Goal: Task Accomplishment & Management: Use online tool/utility

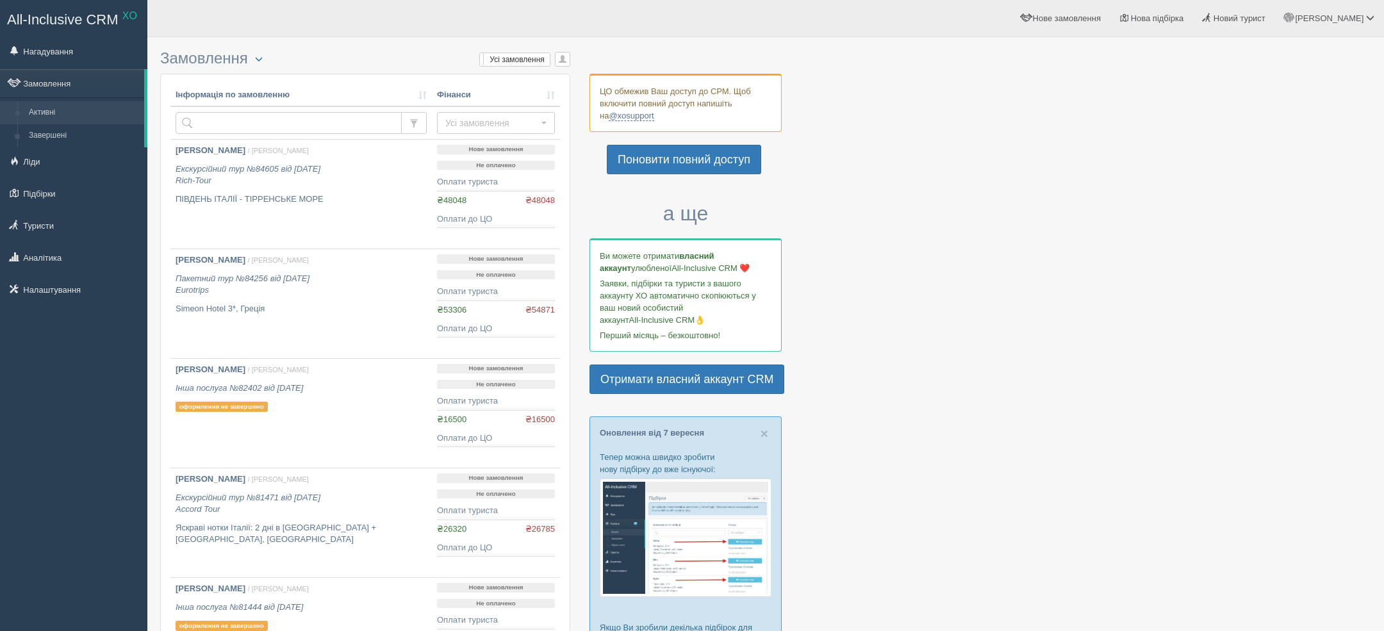
click at [312, 134] on td at bounding box center [300, 122] width 261 height 33
click at [304, 126] on input "text" at bounding box center [289, 123] width 226 height 22
type input "[PERSON_NAME]"
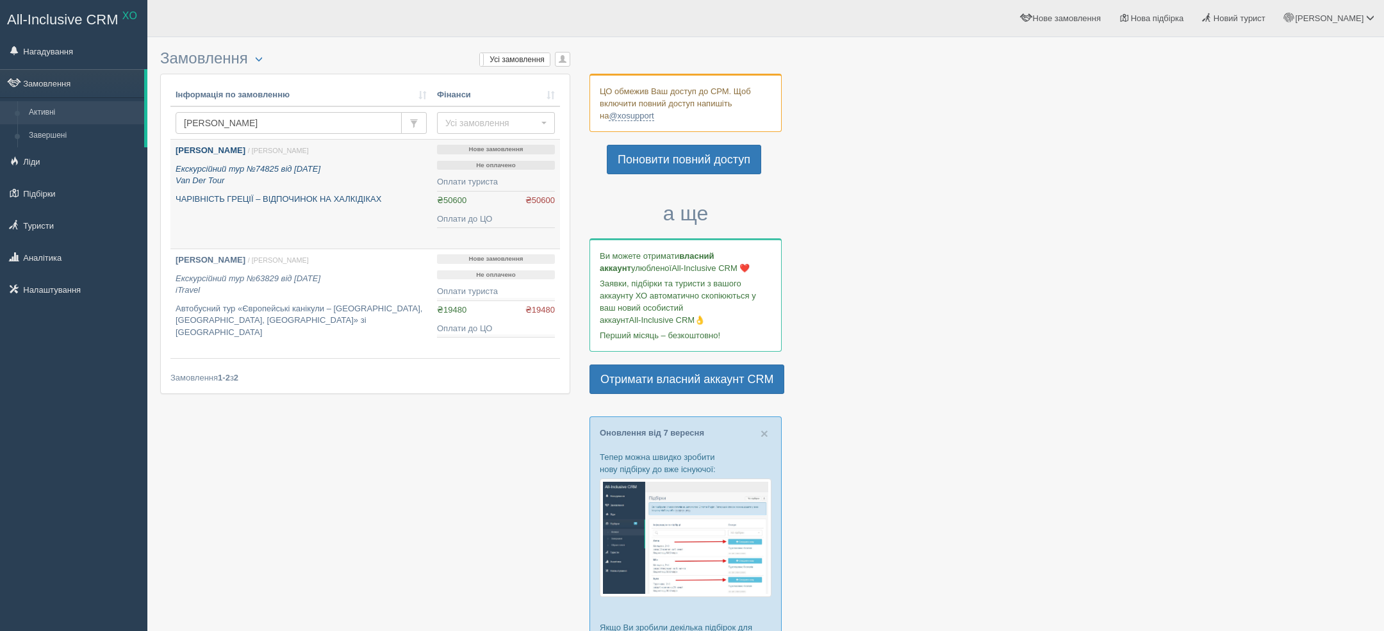
click at [320, 208] on link "[PERSON_NAME] / [PERSON_NAME] Екскурсійний тур №74825 від [DATE] Van Der Tour Ч…" at bounding box center [300, 194] width 261 height 109
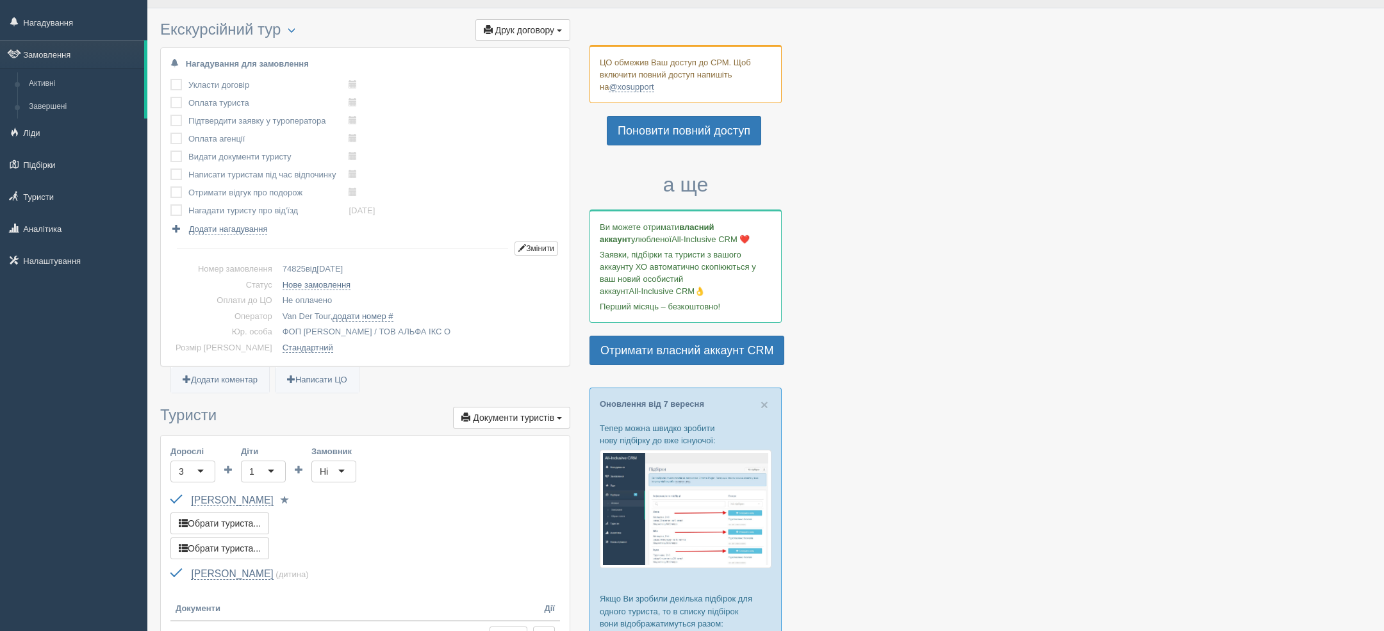
scroll to position [29, 0]
click at [522, 28] on span "Друк договору" at bounding box center [524, 29] width 59 height 10
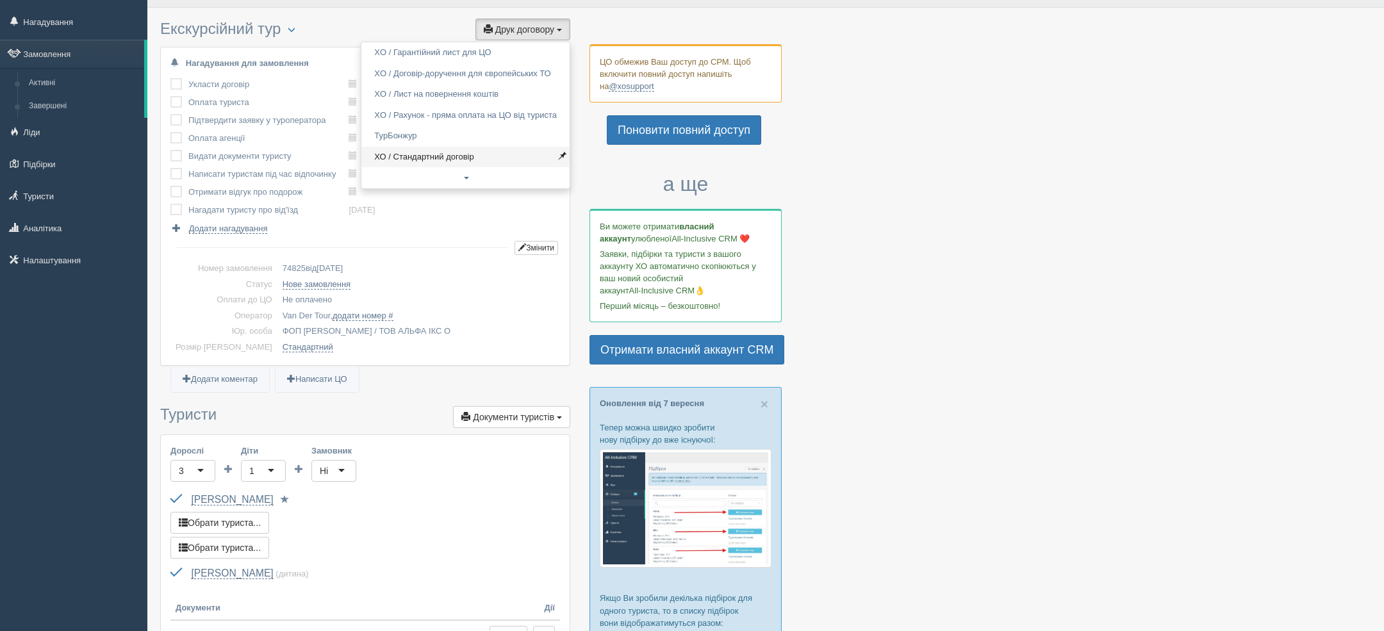
click at [443, 155] on link "ХО / Стандартний договір" at bounding box center [465, 157] width 208 height 21
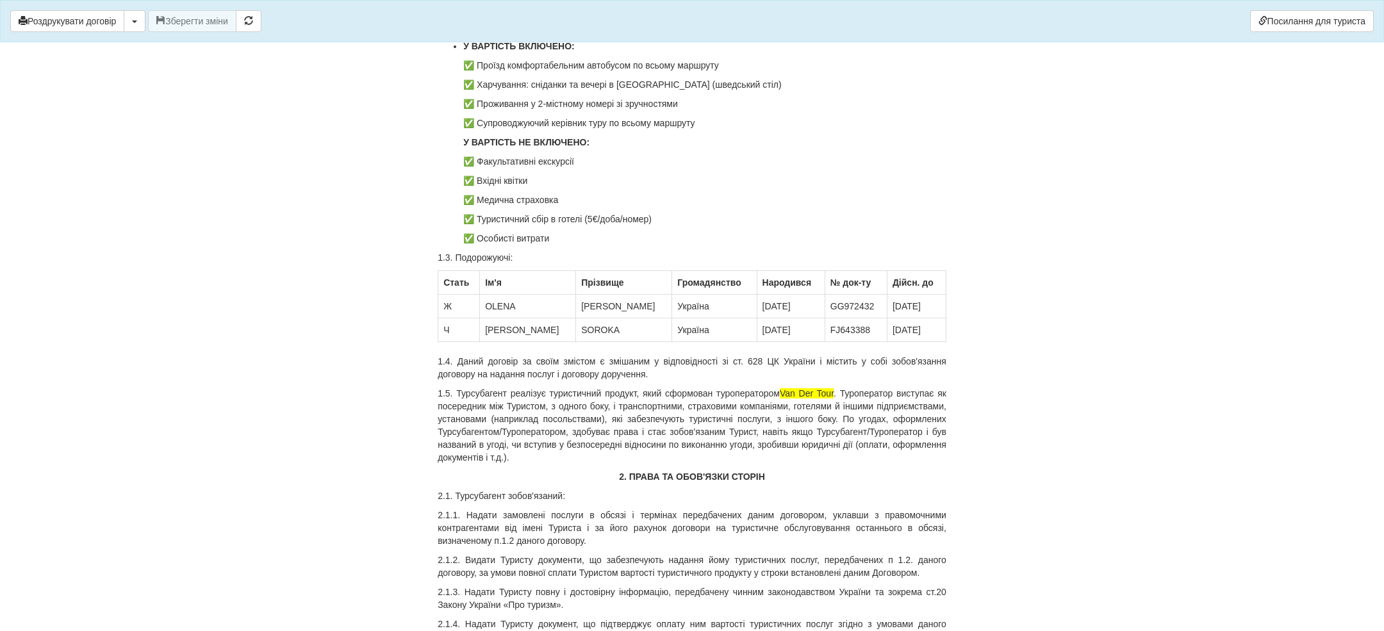
scroll to position [331, 0]
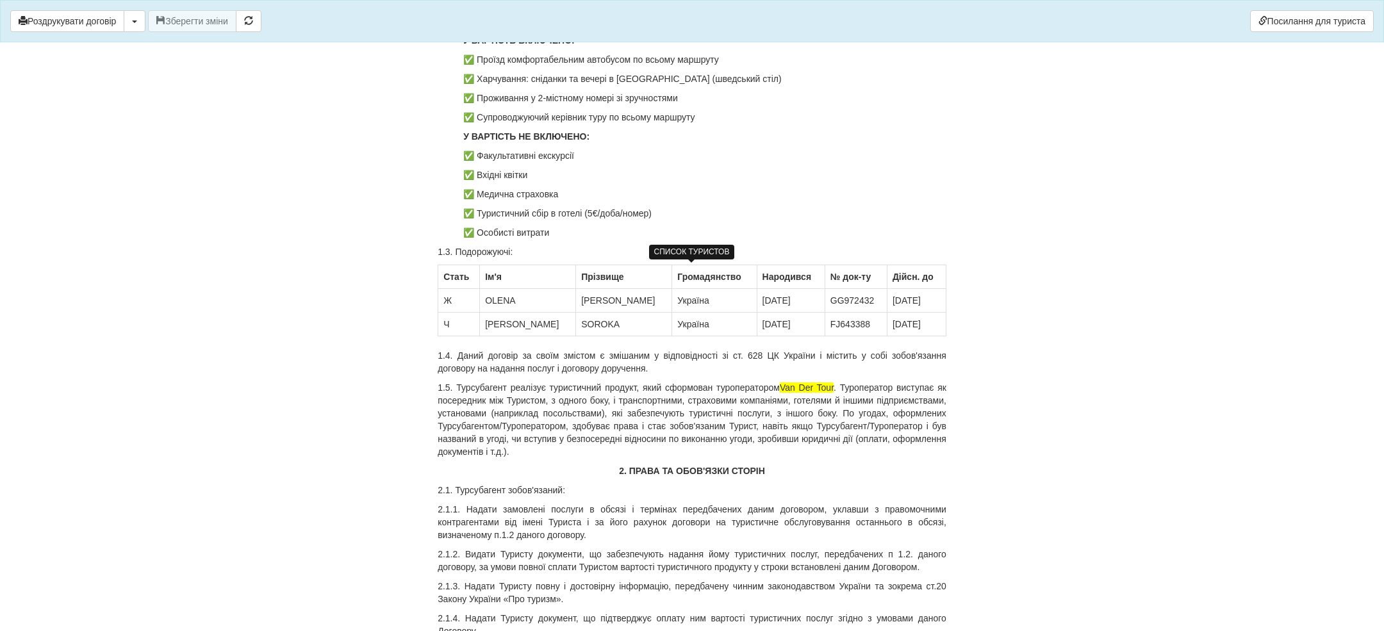
click at [576, 310] on td "FINIK" at bounding box center [624, 301] width 96 height 24
click at [576, 304] on td "FINIK" at bounding box center [624, 301] width 96 height 24
copy td "FINIK"
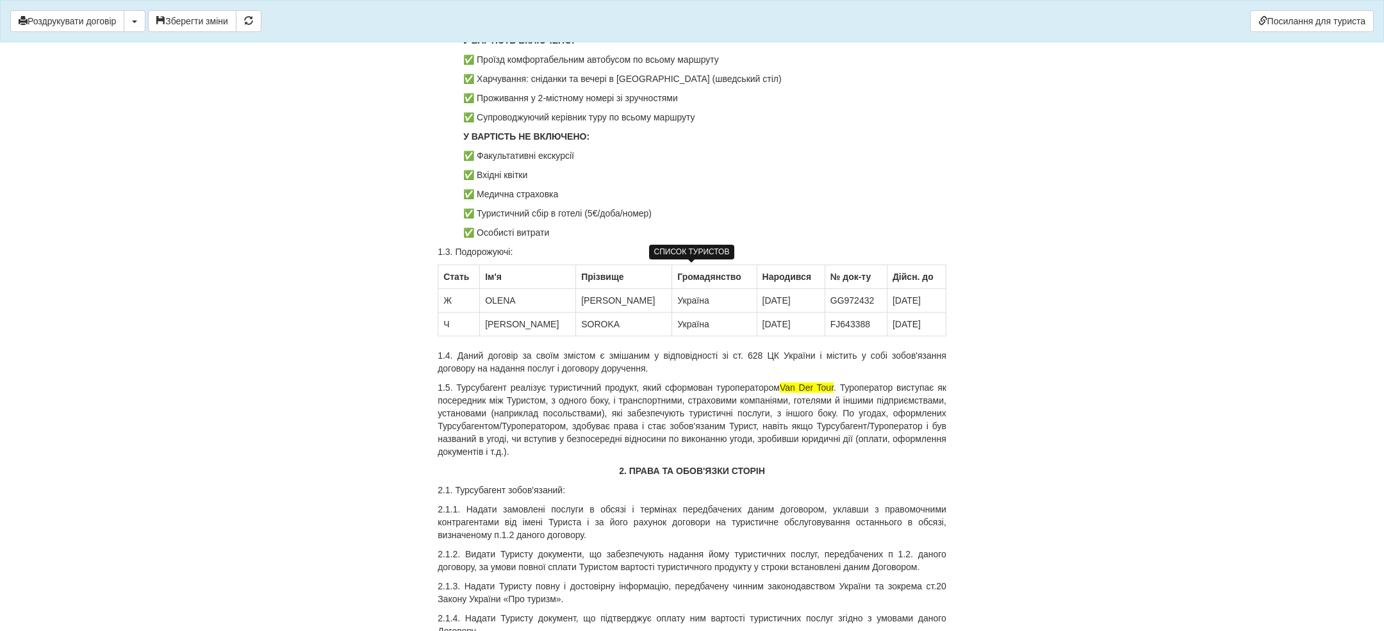
click at [504, 304] on td "OLENA" at bounding box center [528, 301] width 96 height 24
copy td "OLENA"
click at [576, 320] on td "SOROKA" at bounding box center [624, 325] width 96 height 24
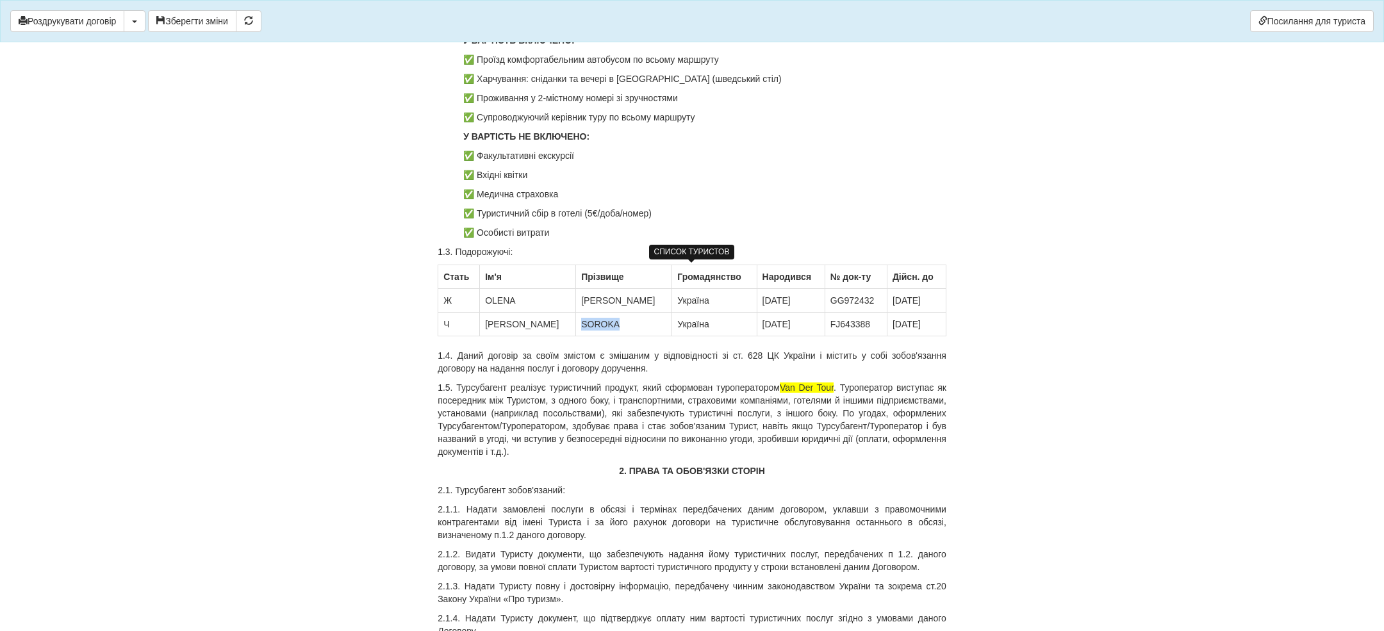
copy td "SOROKA"
click at [513, 326] on td "SERHII" at bounding box center [528, 325] width 96 height 24
click at [511, 326] on td "SERHII" at bounding box center [528, 325] width 96 height 24
copy td "SERHII"
click at [825, 300] on td "GG972432" at bounding box center [856, 301] width 62 height 24
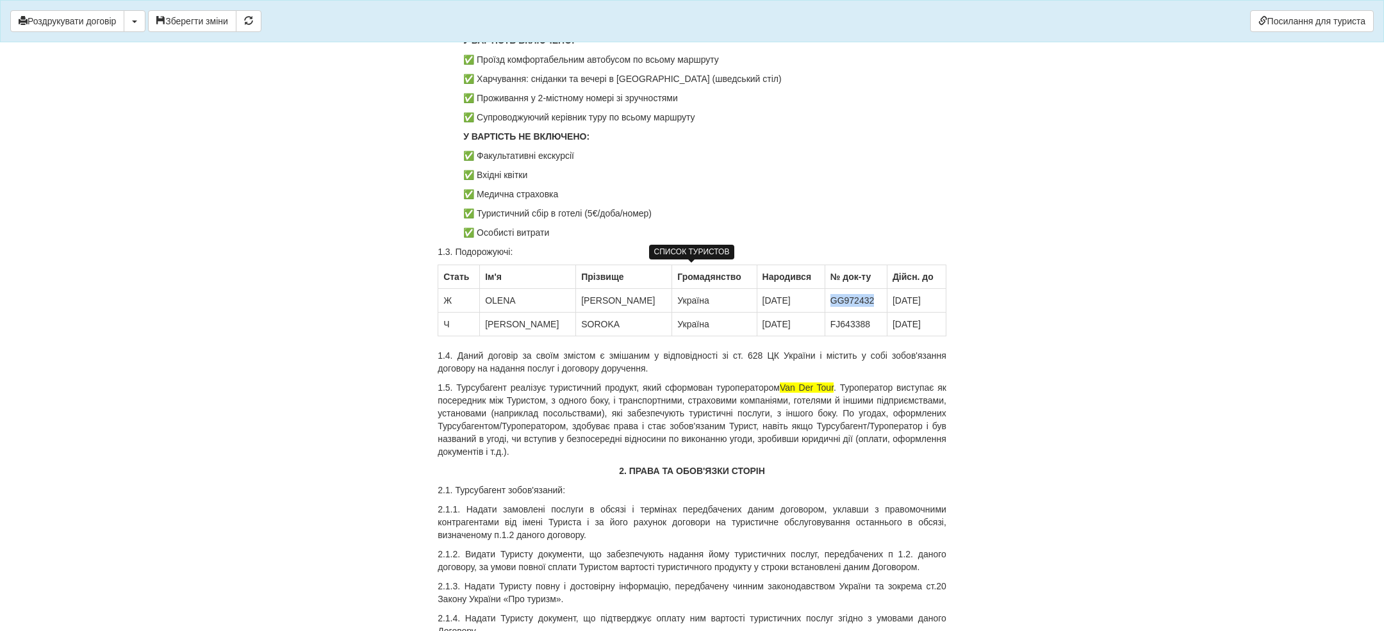
click at [825, 300] on td "GG972432" at bounding box center [856, 301] width 62 height 24
copy td "GG972432"
click at [825, 319] on td "FJ643388" at bounding box center [856, 325] width 62 height 24
copy td "FJ643388"
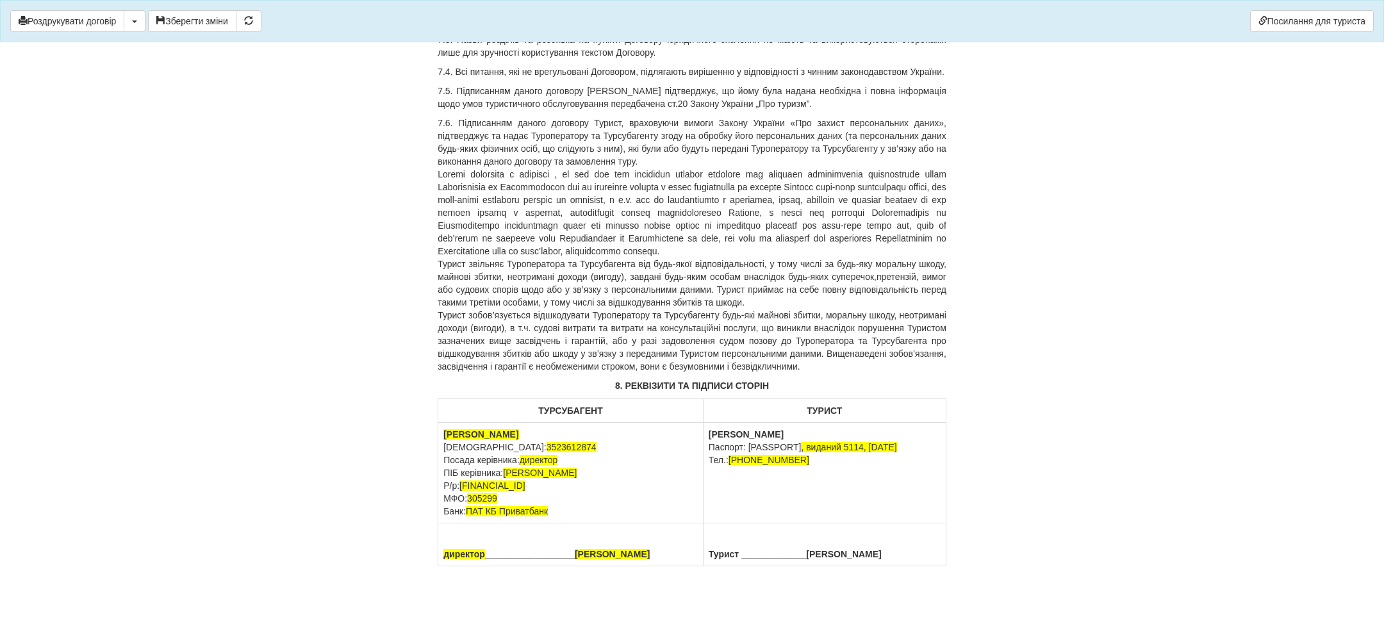
scroll to position [3804, 0]
drag, startPoint x: 753, startPoint y: 460, endPoint x: 855, endPoint y: 460, distance: 102.5
click at [854, 460] on td "Фінік Олена Анатоліївна Паспорт: GG972432 , виданий 5114, 16.10.2023 Тел.: +380…" at bounding box center [824, 473] width 243 height 101
copy span "+380669294865"
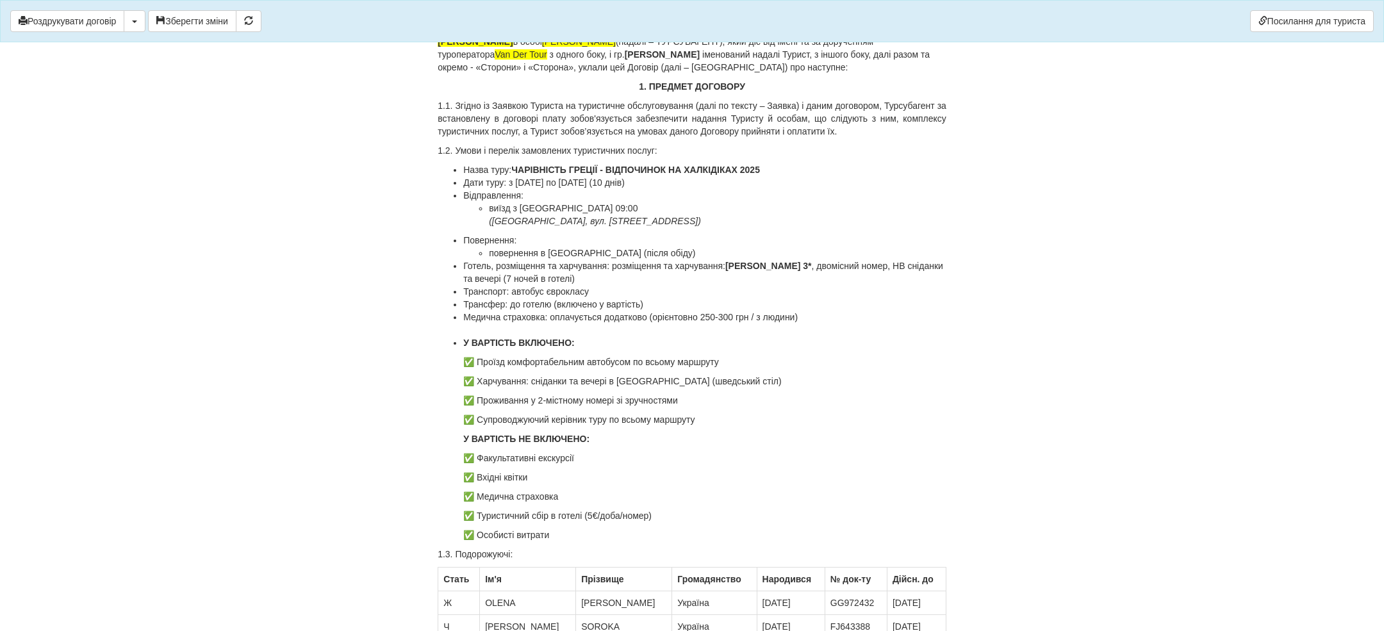
scroll to position [0, 0]
